Goal: Find contact information: Find contact information

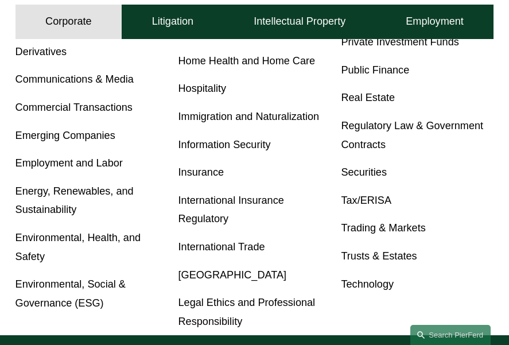
scroll to position [559, 0]
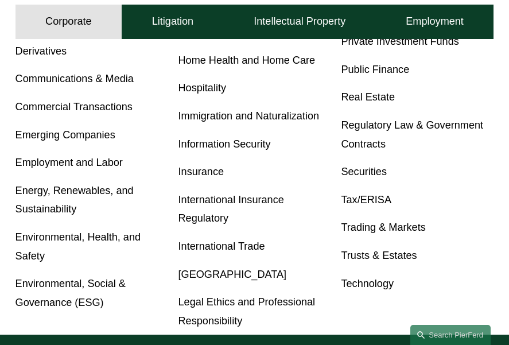
click at [368, 206] on link "Tax/ERISA" at bounding box center [366, 199] width 51 height 11
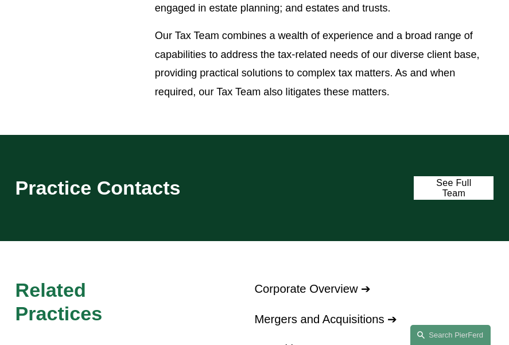
scroll to position [937, 0]
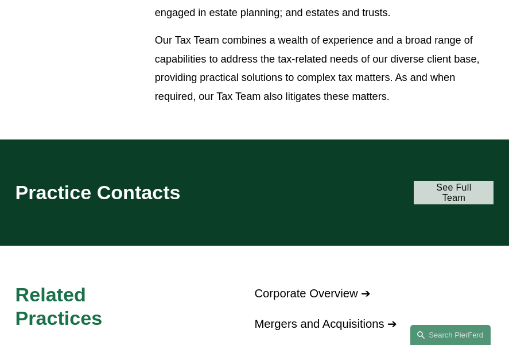
click at [455, 181] on link "See Full Team" at bounding box center [454, 193] width 80 height 24
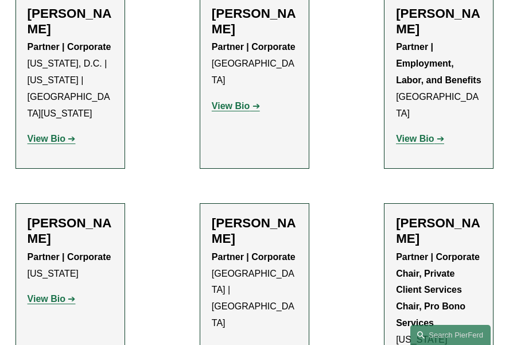
scroll to position [701, 0]
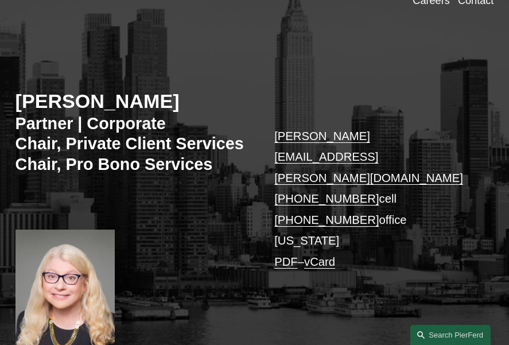
scroll to position [72, 0]
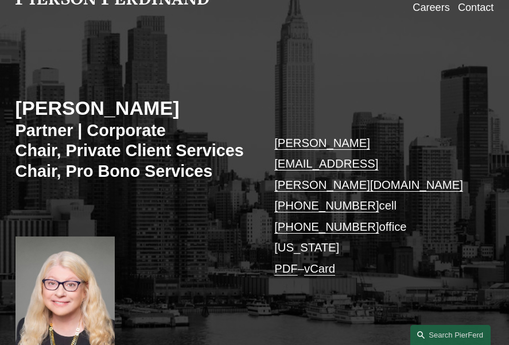
click at [310, 146] on link "sharon.soloff@pierferd.com" at bounding box center [368, 164] width 189 height 55
